Goal: Navigation & Orientation: Find specific page/section

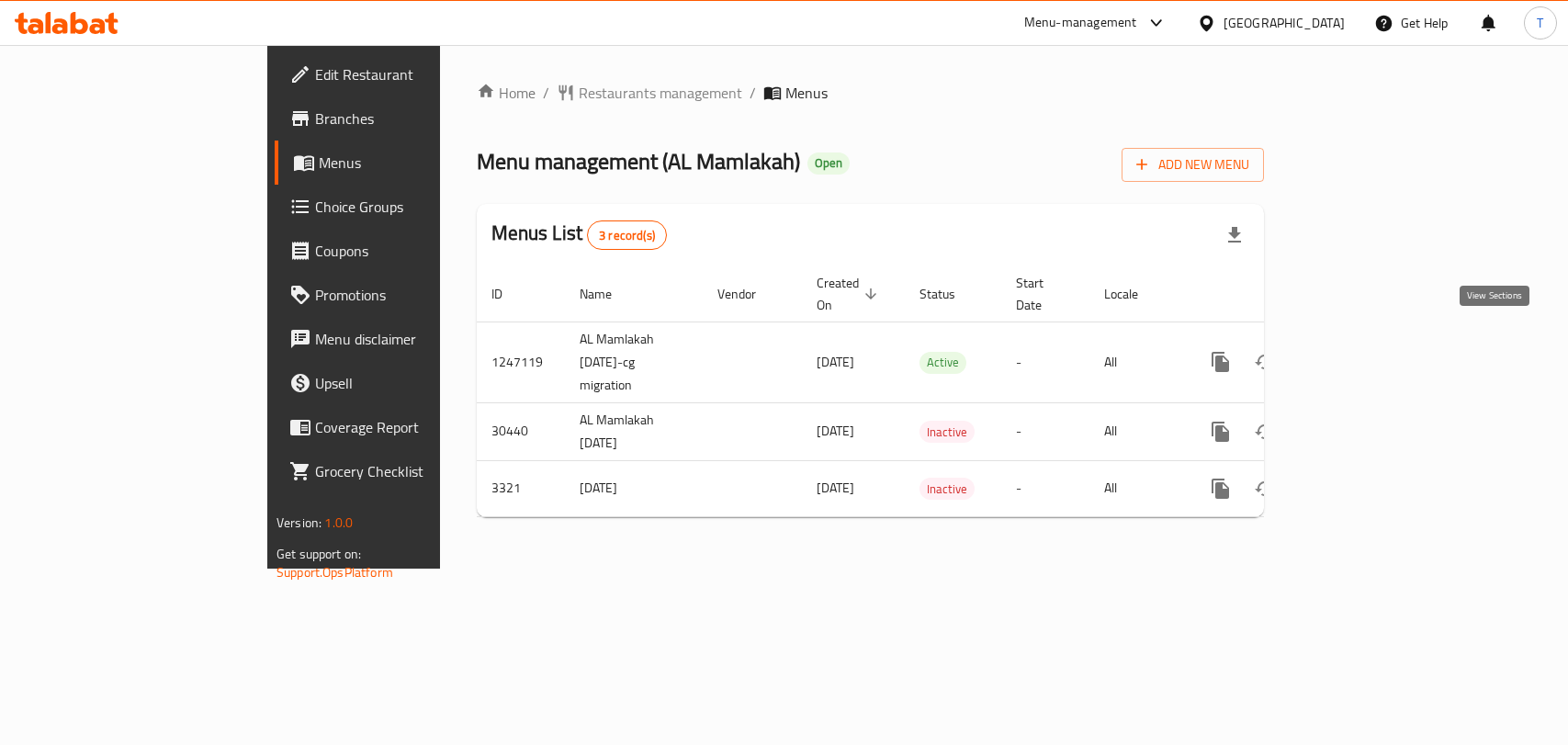
click at [1364, 351] on icon "enhanced table" at bounding box center [1353, 362] width 22 height 22
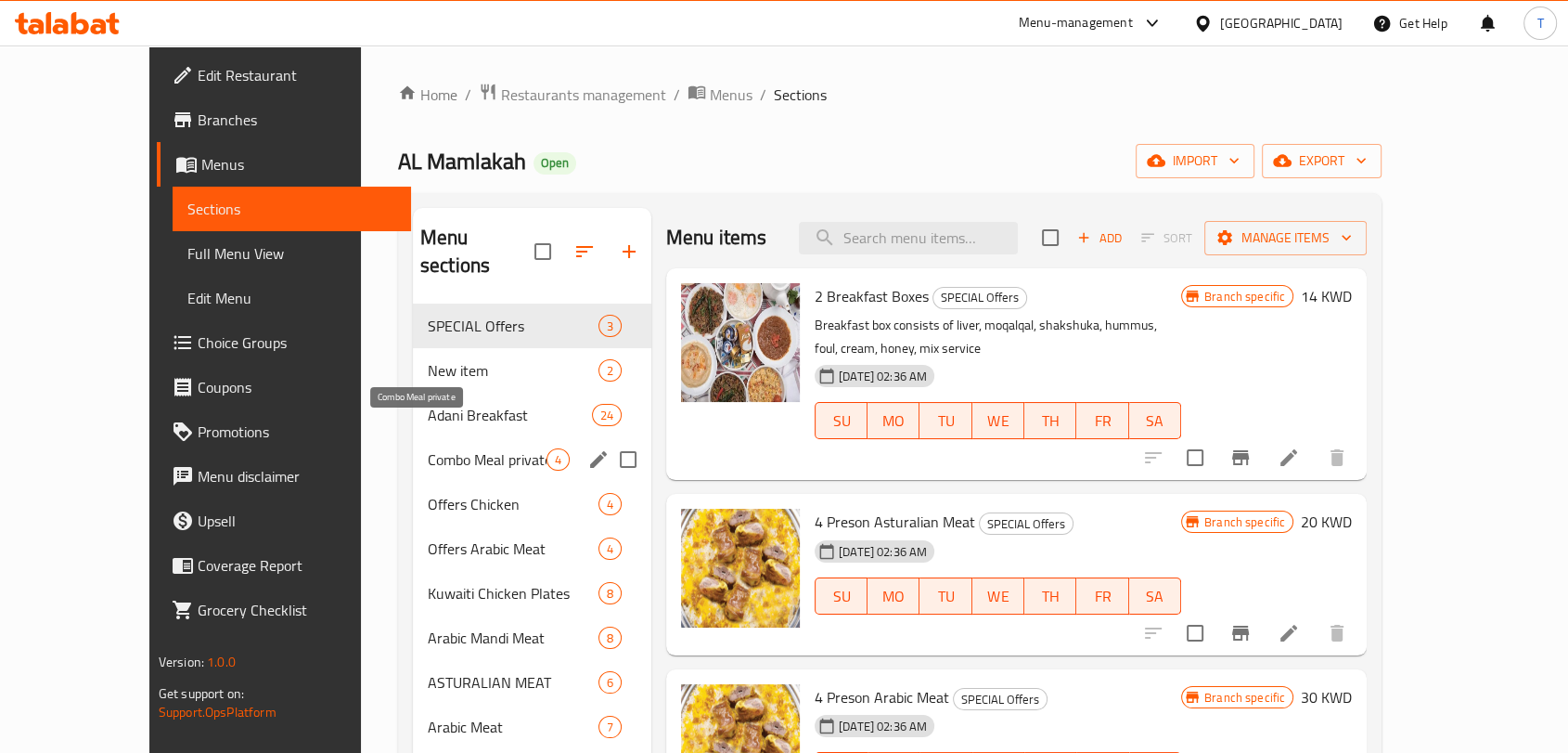
click at [429, 448] on span "Combo Meal private" at bounding box center [486, 459] width 119 height 22
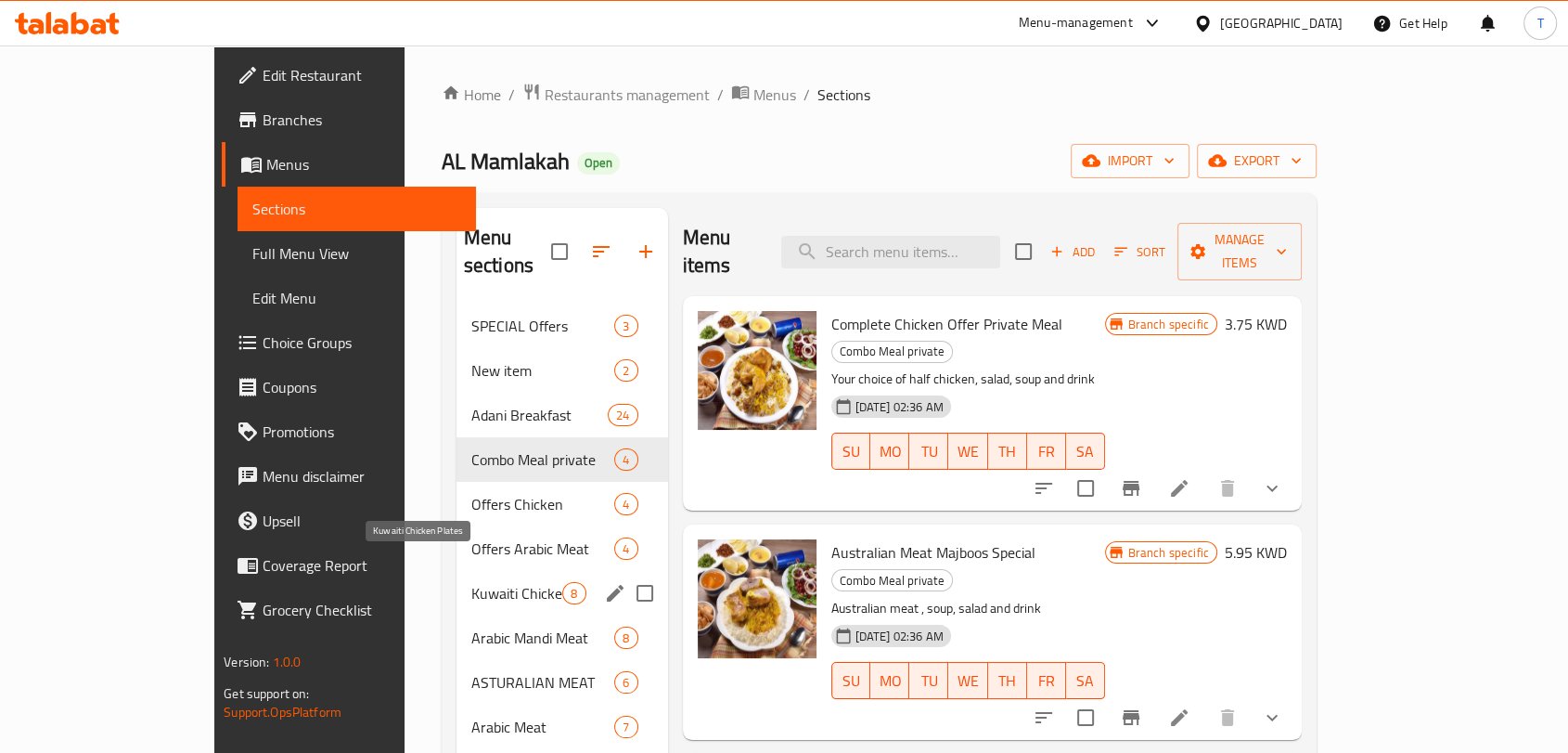
click at [471, 582] on span "Kuwaiti Chicken Plates" at bounding box center [517, 593] width 92 height 22
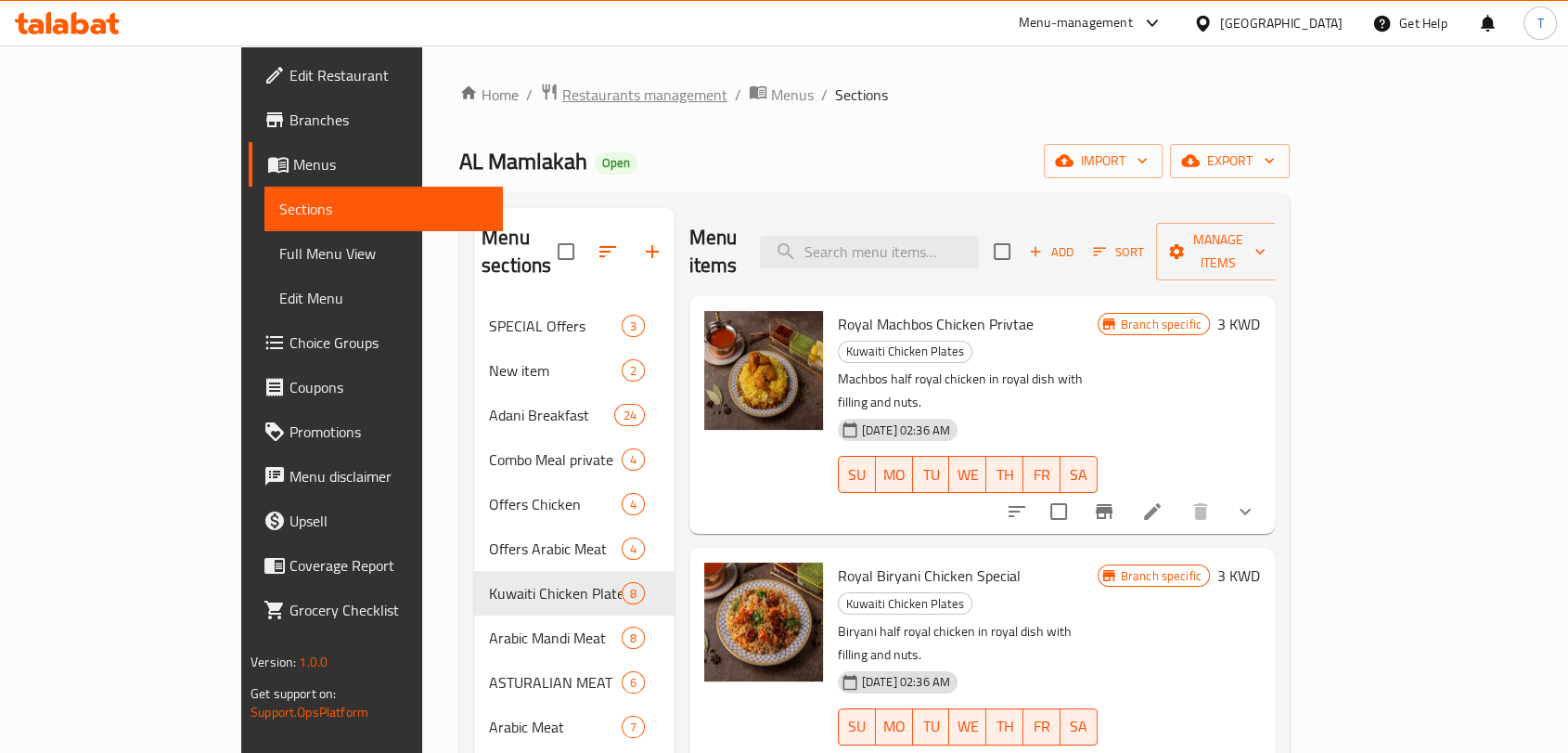
click at [562, 89] on span "Restaurants management" at bounding box center [644, 94] width 165 height 22
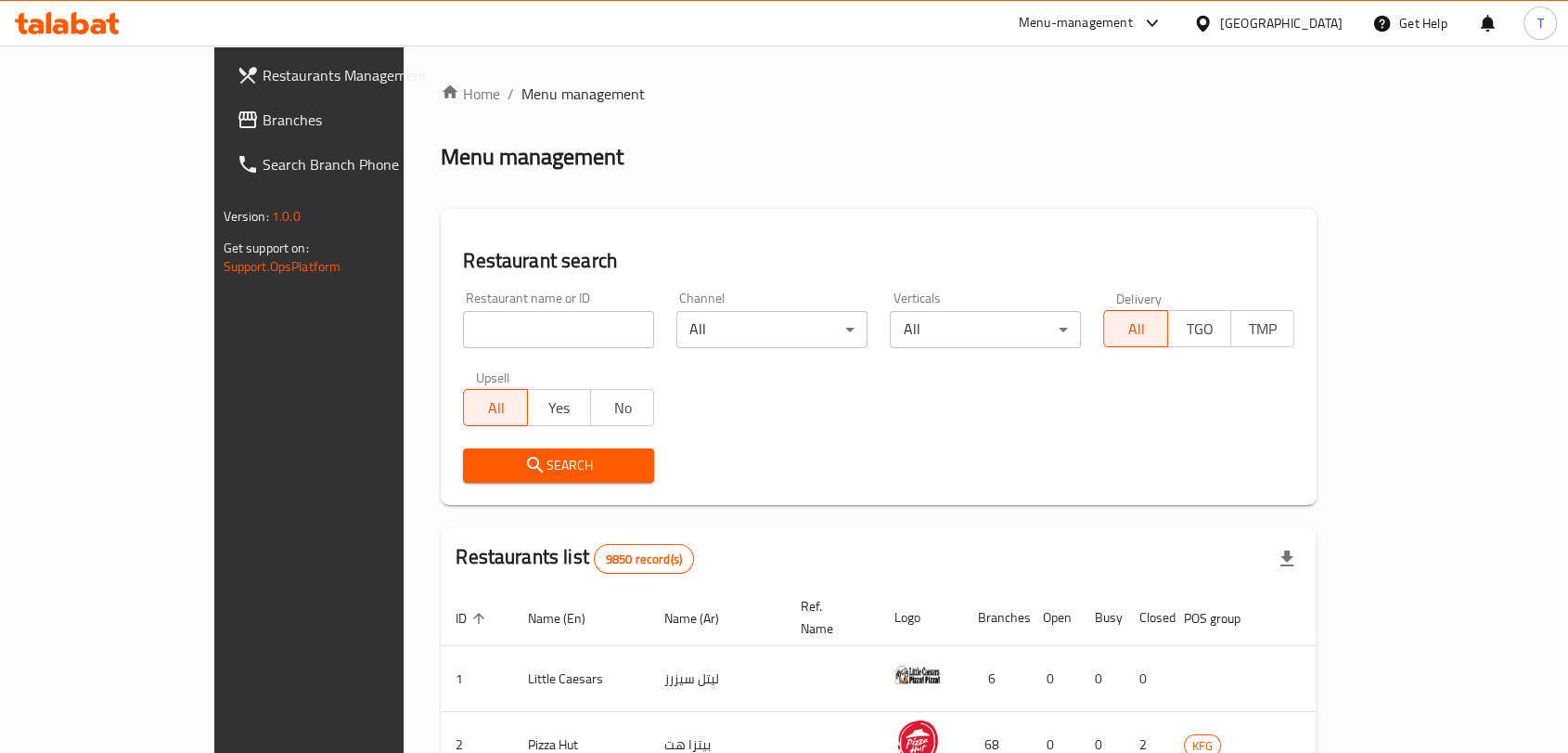
click at [496, 331] on div "Home / Menu management Menu management Restaurant search Restaurant name or ID …" at bounding box center [878, 664] width 876 height 1165
click at [496, 331] on input "search" at bounding box center [558, 329] width 191 height 37
type input "shawarma al sh"
click at [517, 465] on span "Search" at bounding box center [558, 465] width 162 height 23
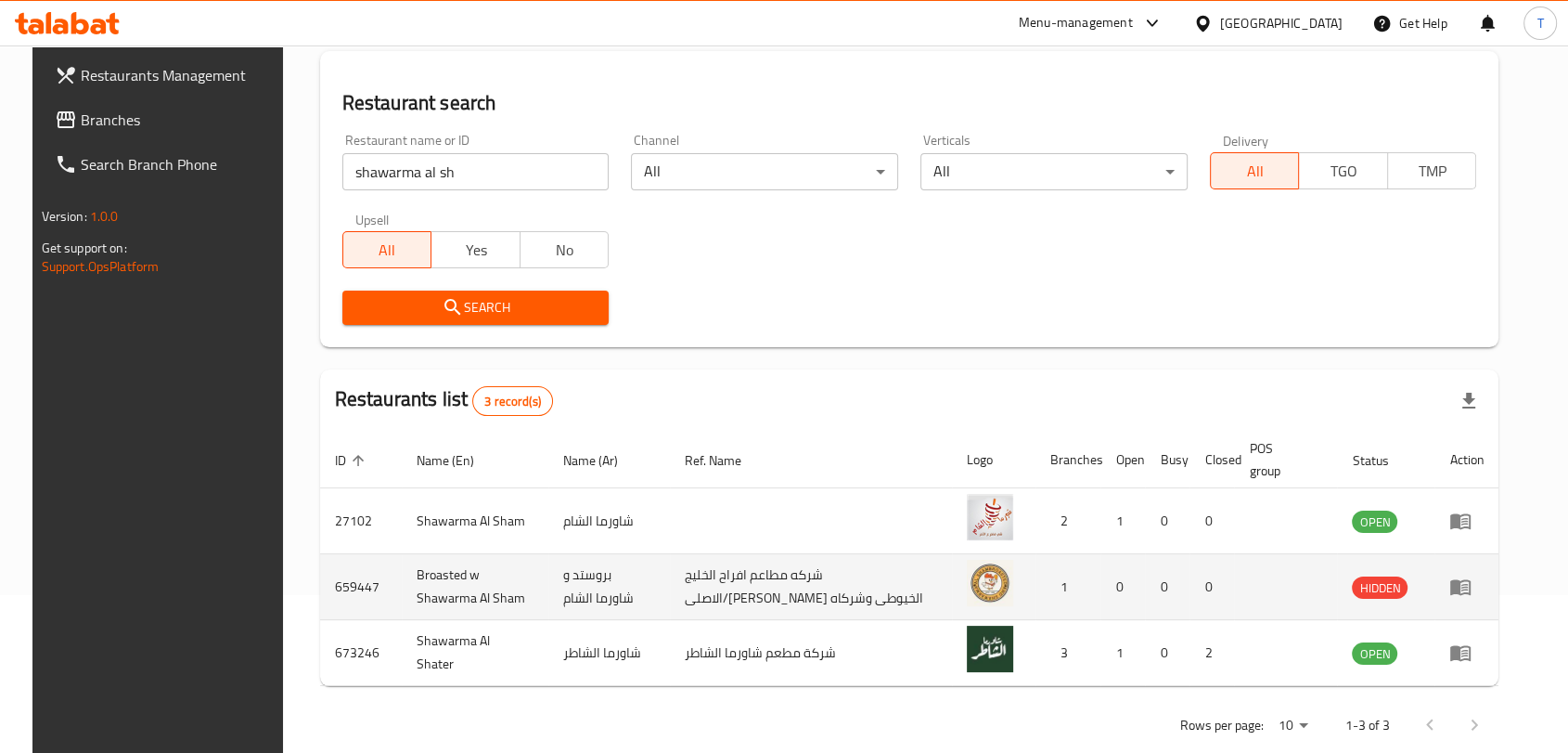
scroll to position [189, 0]
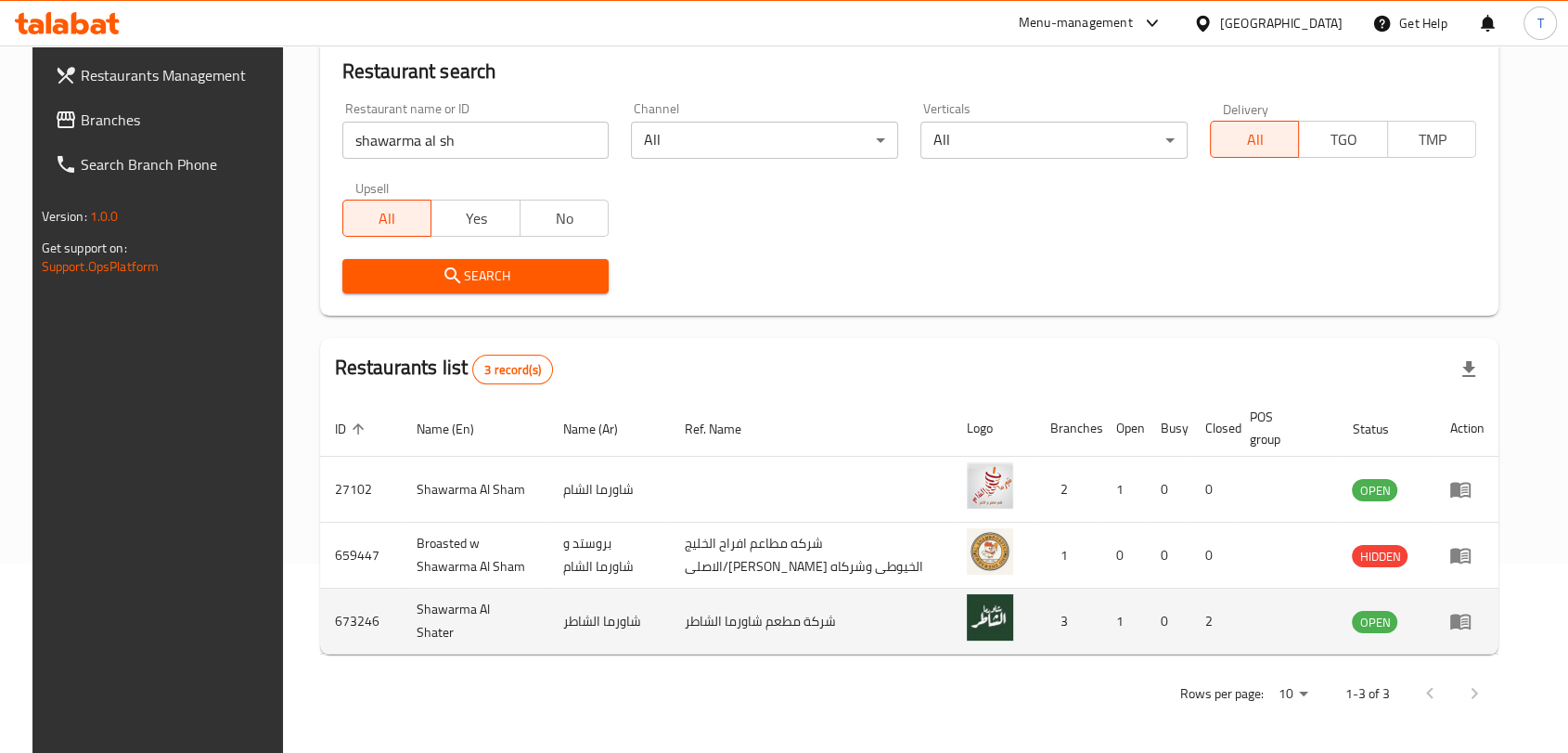
click at [430, 624] on td "Shawarma Al Shater" at bounding box center [475, 621] width 147 height 65
copy td "Shawarma Al Shater"
click at [1468, 619] on icon "enhanced table" at bounding box center [1464, 622] width 7 height 7
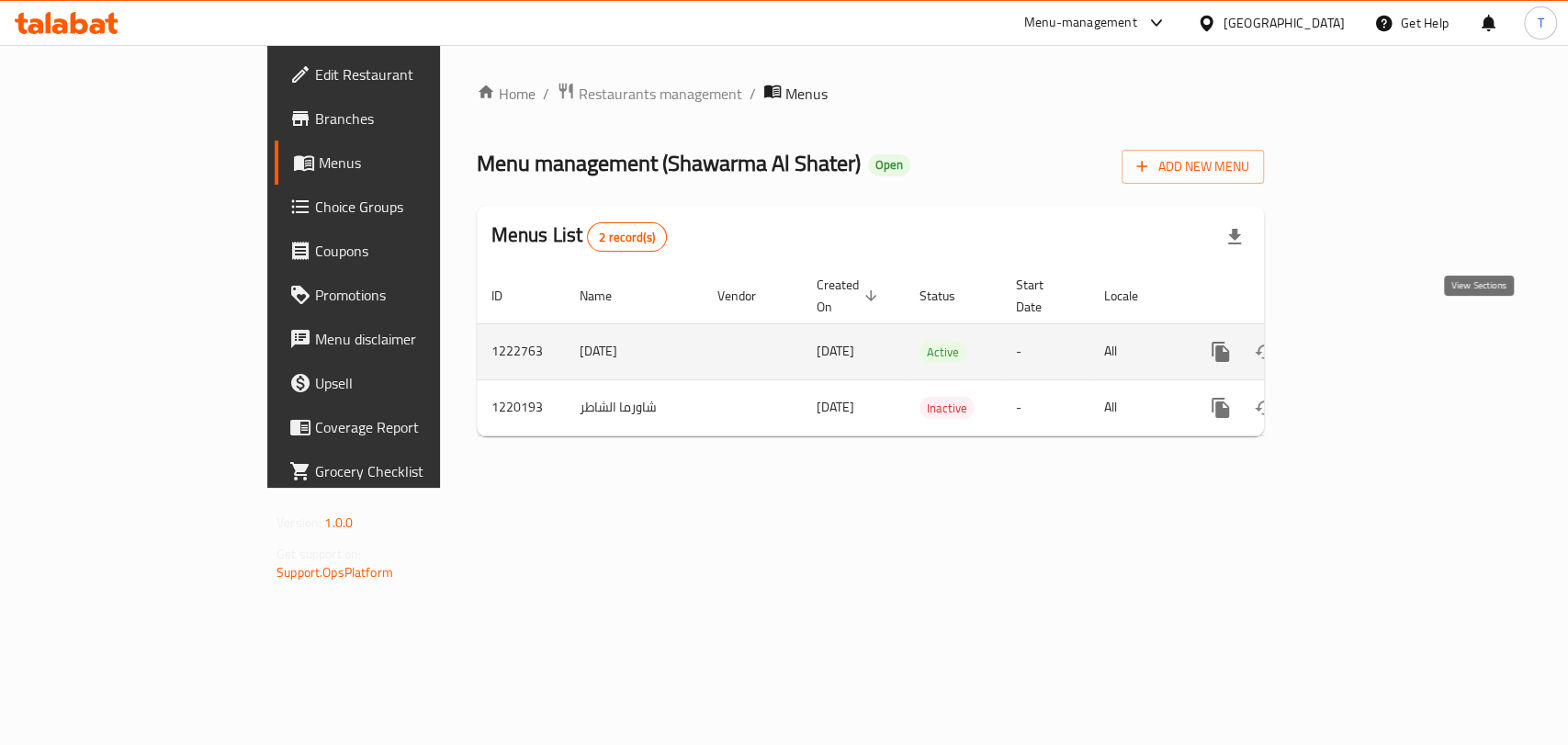
click at [1362, 343] on icon "enhanced table" at bounding box center [1353, 352] width 17 height 17
